Goal: Task Accomplishment & Management: Complete application form

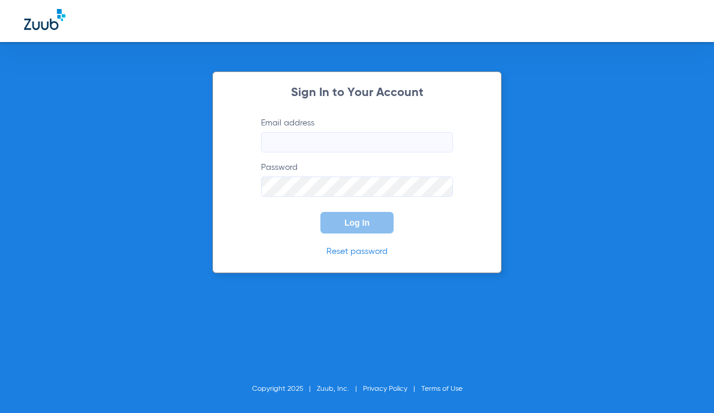
type input "[EMAIL_ADDRESS][DOMAIN_NAME]"
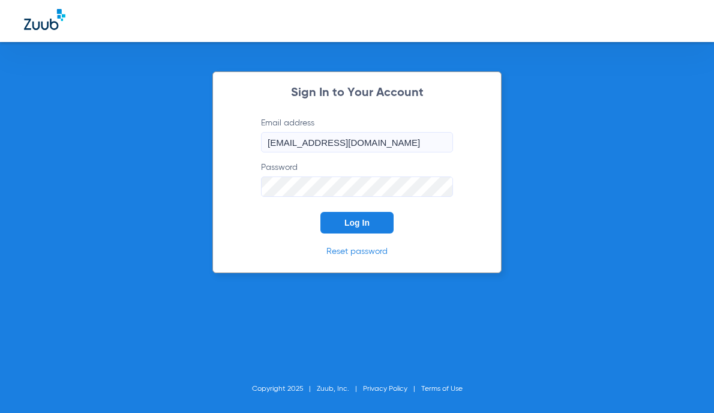
click at [340, 218] on button "Log In" at bounding box center [356, 223] width 73 height 22
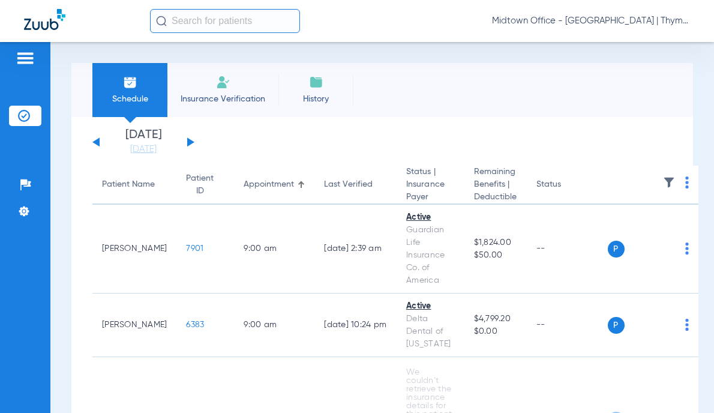
click at [223, 94] on span "Insurance Verification" at bounding box center [222, 99] width 93 height 12
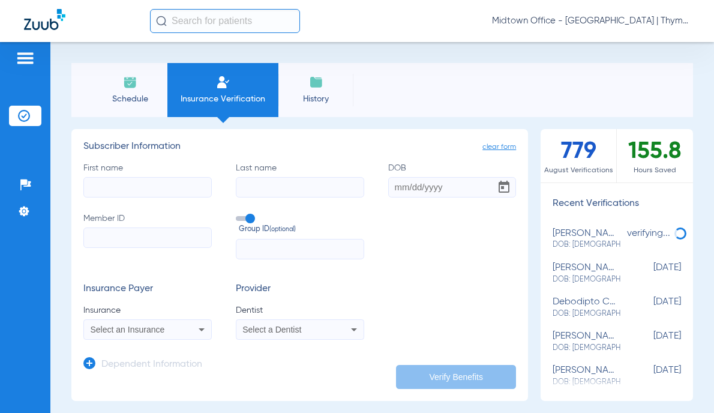
click at [137, 187] on input "First name" at bounding box center [147, 187] width 128 height 20
type input "[PERSON_NAME]"
type input "schreff"
click at [398, 186] on input "DOB" at bounding box center [452, 187] width 128 height 20
type input "[DATE]"
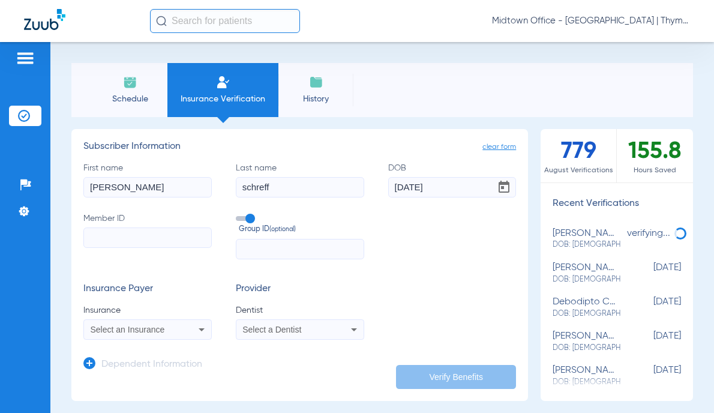
click at [152, 236] on input "Member ID" at bounding box center [147, 237] width 128 height 20
paste input "4339057"
type input "4339057"
click at [244, 217] on span at bounding box center [245, 218] width 18 height 5
click at [238, 214] on input "Group ID (optional)" at bounding box center [238, 214] width 0 height 0
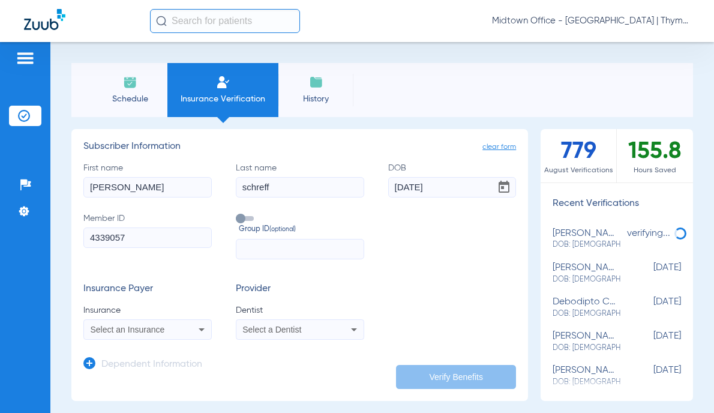
click at [102, 328] on span "Select an Insurance" at bounding box center [128, 330] width 74 height 10
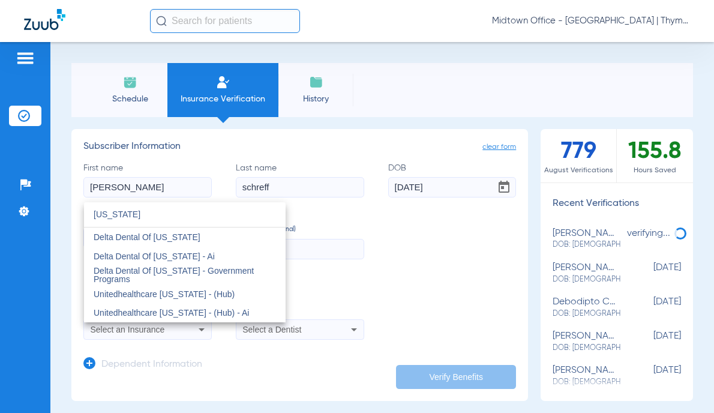
type input "[US_STATE]"
click at [146, 238] on span "Delta Dental Of [US_STATE]" at bounding box center [147, 237] width 107 height 10
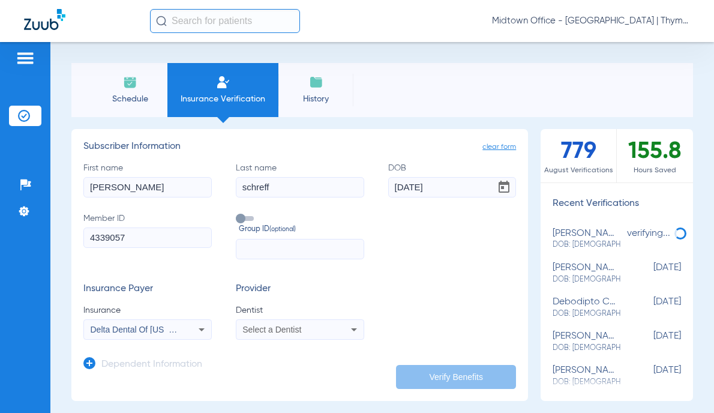
click at [325, 330] on div "Select a Dentist" at bounding box center [288, 329] width 92 height 8
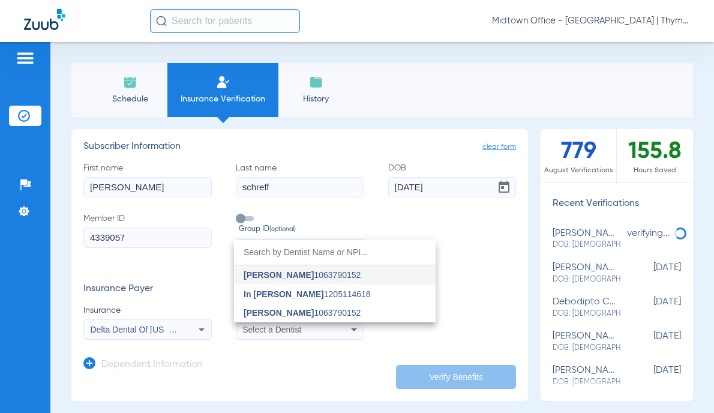
click at [311, 308] on span "[PERSON_NAME] 1063790152" at bounding box center [302, 312] width 117 height 8
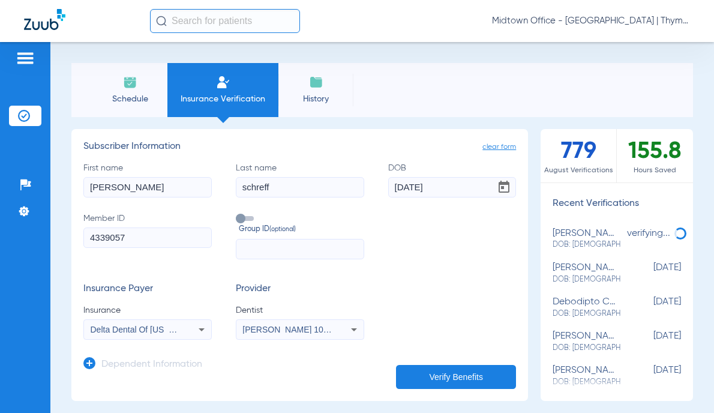
drag, startPoint x: 432, startPoint y: 372, endPoint x: 444, endPoint y: 346, distance: 28.4
click at [432, 373] on button "Verify Benefits" at bounding box center [456, 377] width 120 height 24
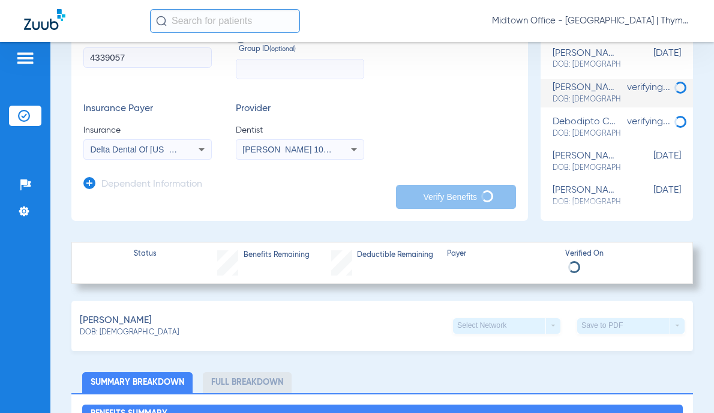
scroll to position [120, 0]
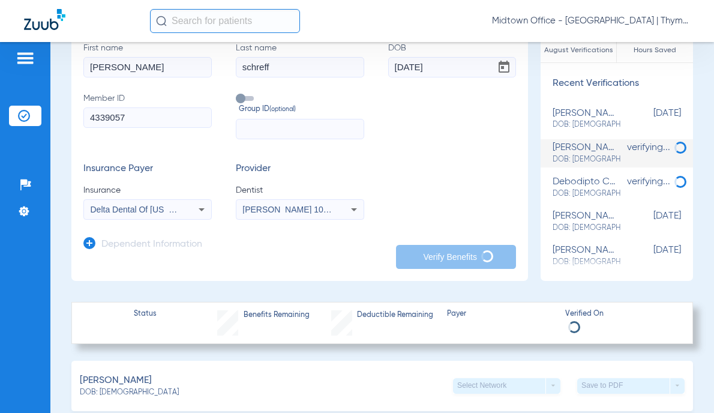
click at [582, 121] on span "DOB: [DEMOGRAPHIC_DATA]" at bounding box center [586, 124] width 68 height 11
type input "[PERSON_NAME]"
type input "Schreff"
type input "33400"
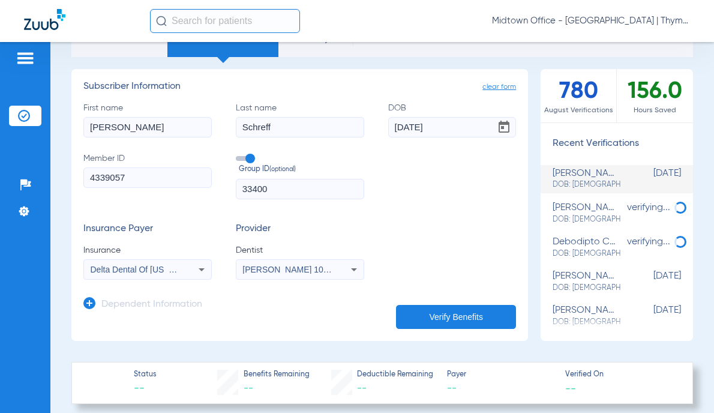
scroll to position [0, 0]
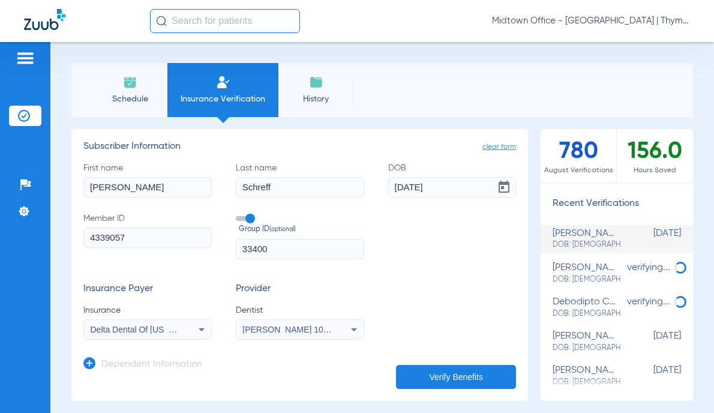
click at [127, 84] on img at bounding box center [130, 82] width 14 height 14
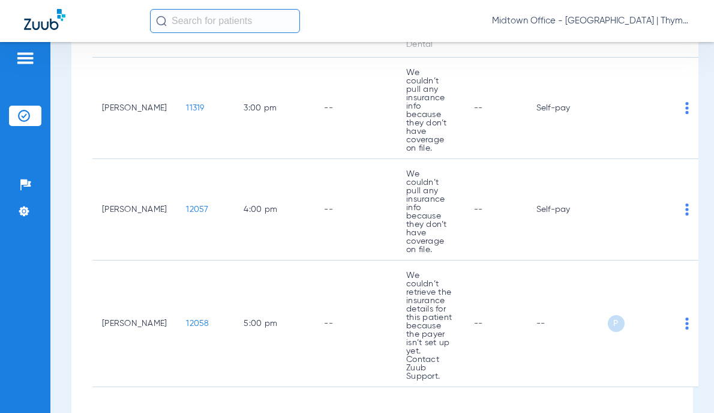
scroll to position [1101, 0]
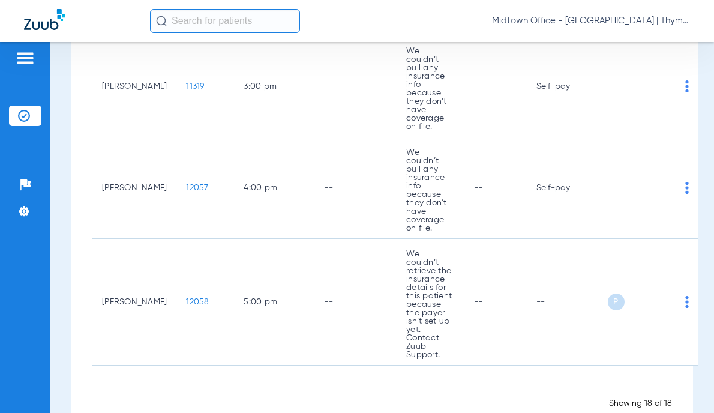
click at [186, 298] on span "12058" at bounding box center [197, 302] width 23 height 8
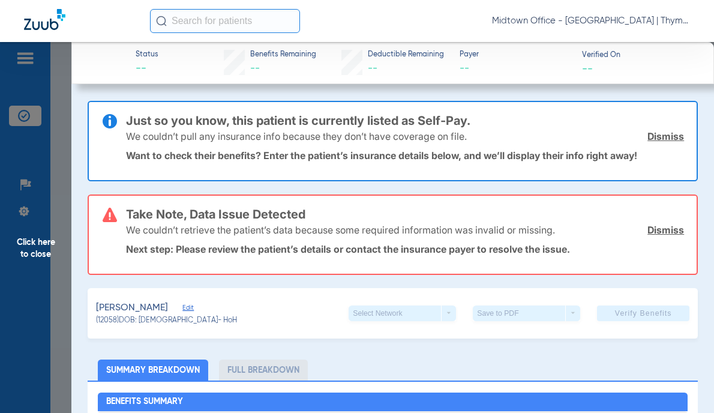
click at [669, 143] on div "We couldn’t pull any insurance info because they don’t have coverage on file. D…" at bounding box center [405, 136] width 558 height 31
click at [669, 139] on link "Dismiss" at bounding box center [665, 136] width 37 height 12
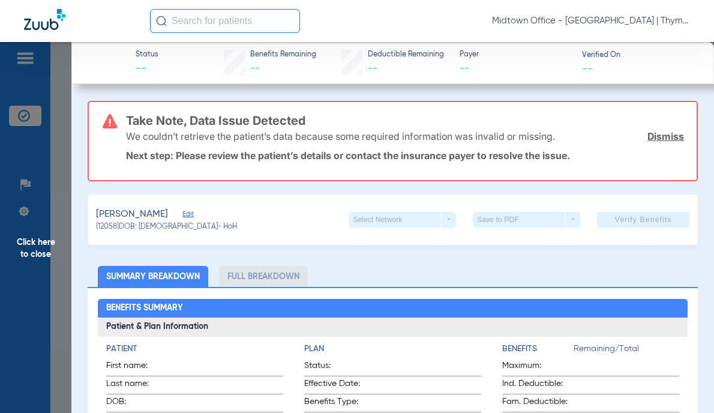
click at [668, 138] on link "Dismiss" at bounding box center [665, 136] width 37 height 12
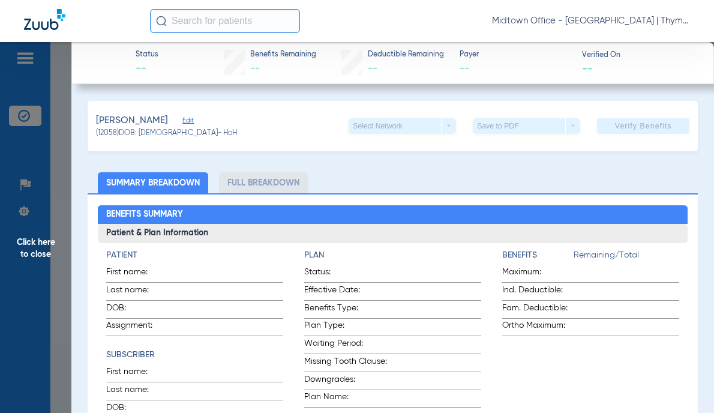
click at [193, 119] on span "Edit" at bounding box center [187, 121] width 11 height 11
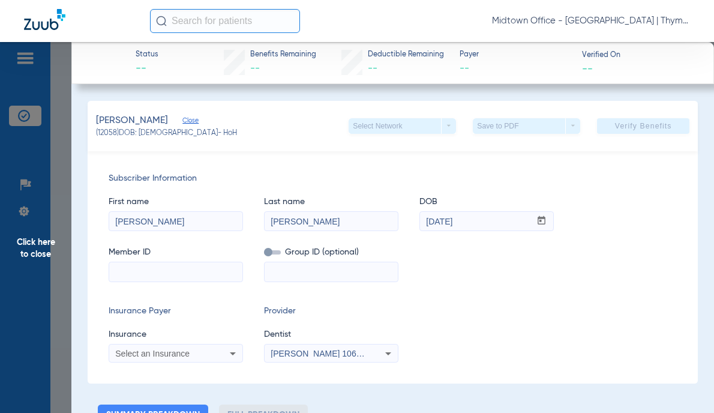
click at [163, 269] on input at bounding box center [175, 271] width 133 height 19
paste input "[DATE] – CM Insurance ACTIVE with via portal Max remaining: $3000 Deductible: $…"
type input "[DATE] – CM Insurance ACTIVE with via portal Max remaining: $3000 Deductible: $…"
drag, startPoint x: 158, startPoint y: 272, endPoint x: 291, endPoint y: 337, distance: 148.3
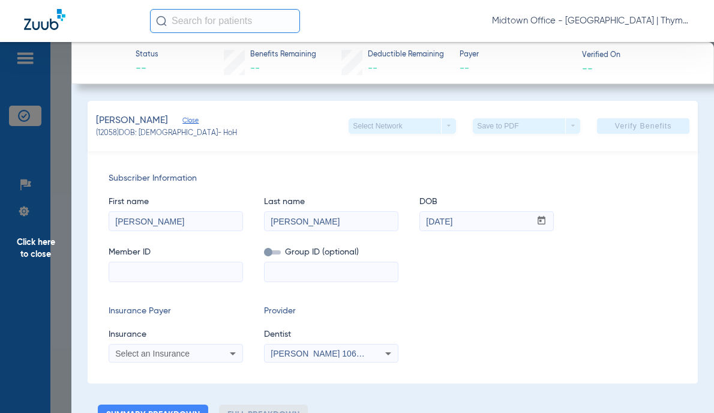
click at [158, 271] on input at bounding box center [175, 271] width 133 height 19
paste input "U8199609501"
type input "U8199609501"
click at [218, 353] on div "Select an Insurance" at bounding box center [175, 353] width 133 height 14
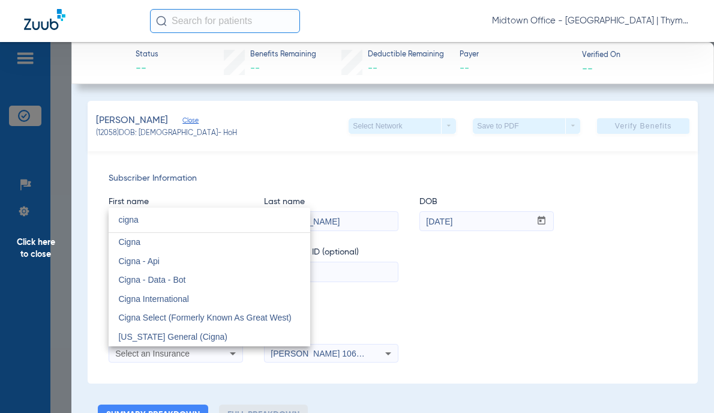
type input "cigna"
click at [137, 242] on span "Cigna" at bounding box center [129, 242] width 22 height 10
click at [337, 351] on span "[PERSON_NAME] 1063790152" at bounding box center [330, 354] width 118 height 10
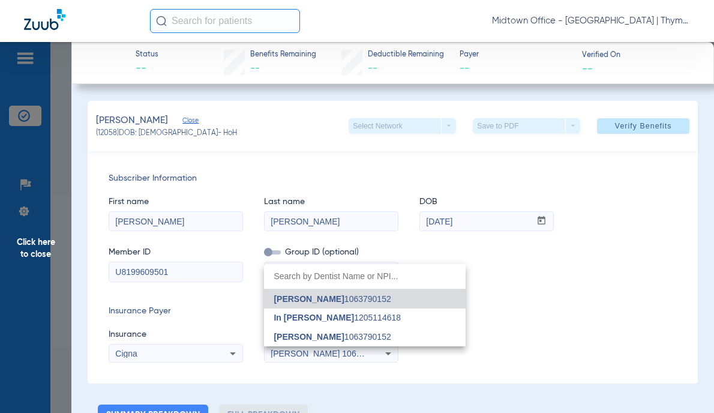
click at [334, 334] on span "[PERSON_NAME] 1063790152" at bounding box center [332, 336] width 117 height 8
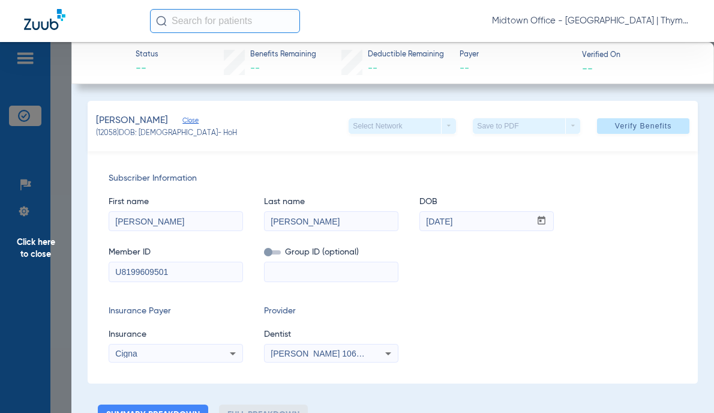
click at [618, 126] on span "Verify Benefits" at bounding box center [643, 126] width 57 height 10
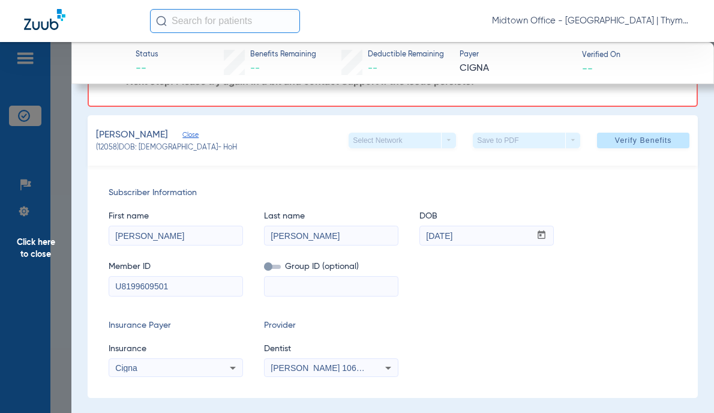
scroll to position [120, 0]
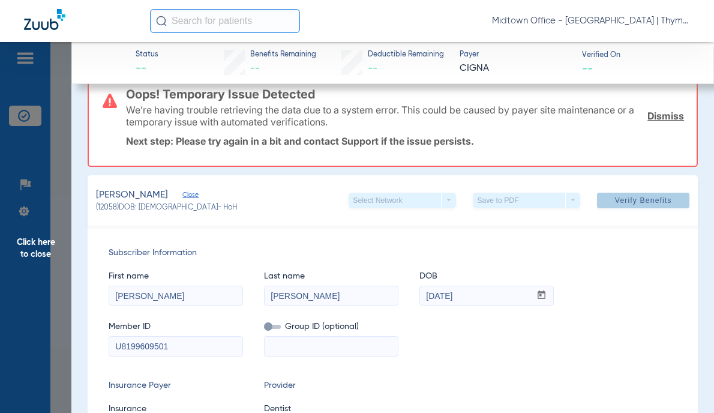
click at [628, 197] on span "Verify Benefits" at bounding box center [643, 201] width 57 height 10
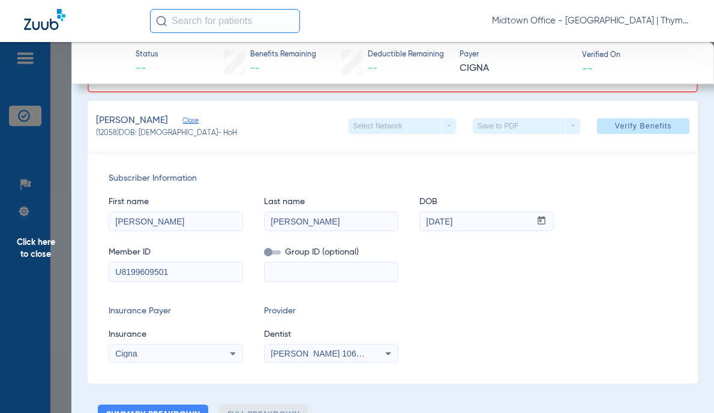
scroll to position [0, 0]
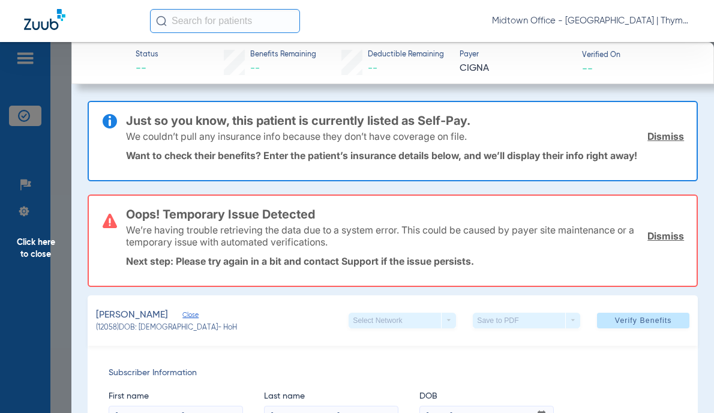
click at [651, 134] on link "Dismiss" at bounding box center [665, 136] width 37 height 12
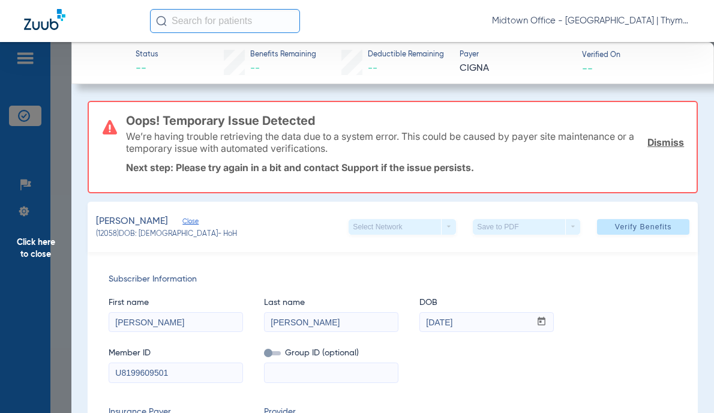
click at [650, 145] on link "Dismiss" at bounding box center [665, 142] width 37 height 12
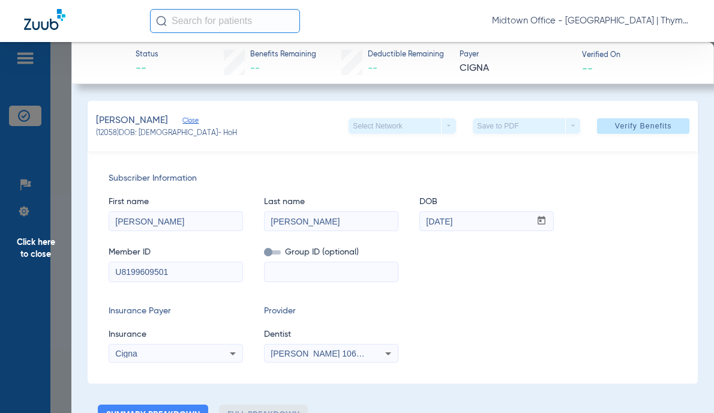
scroll to position [60, 0]
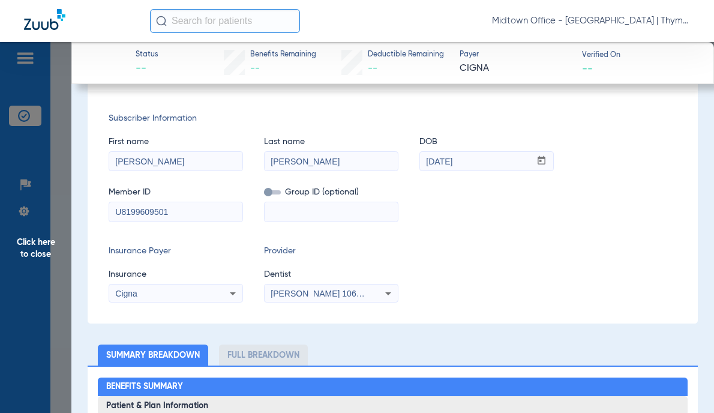
click at [180, 271] on span "Insurance" at bounding box center [176, 274] width 134 height 13
click at [160, 214] on input "U8199609501" at bounding box center [175, 211] width 133 height 19
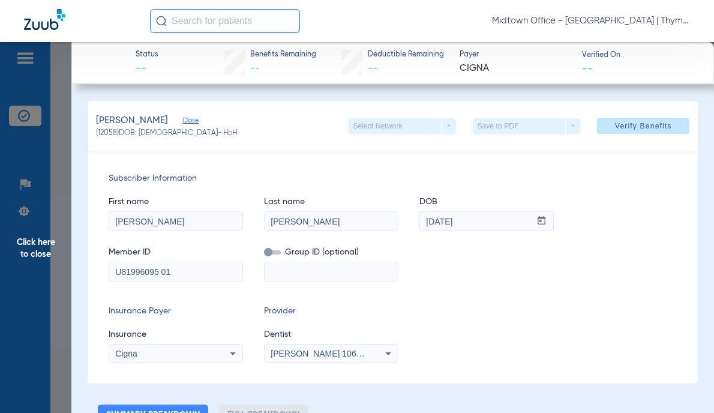
type input "U81996095 01"
click at [633, 130] on span "Verify Benefits" at bounding box center [643, 126] width 57 height 10
